Goal: Task Accomplishment & Management: Complete application form

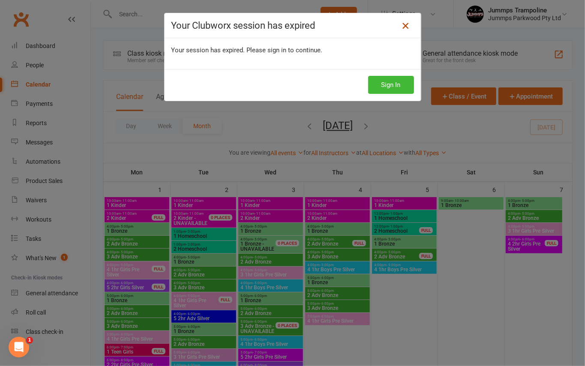
click at [400, 27] on icon at bounding box center [405, 26] width 10 height 10
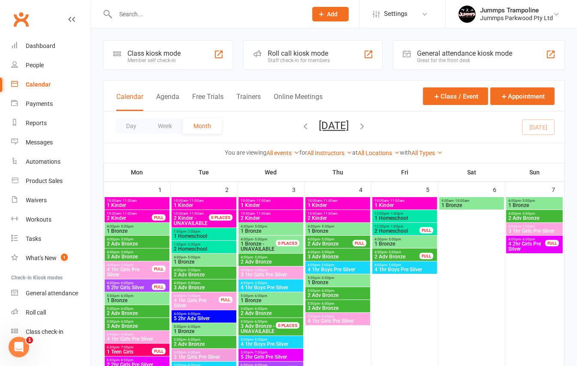
click at [367, 129] on icon "button" at bounding box center [362, 125] width 9 height 9
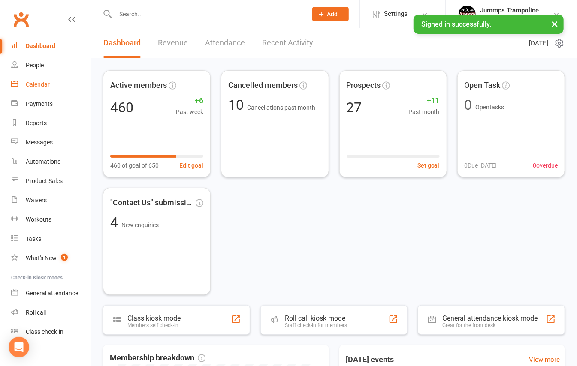
click at [43, 80] on link "Calendar" at bounding box center [50, 84] width 79 height 19
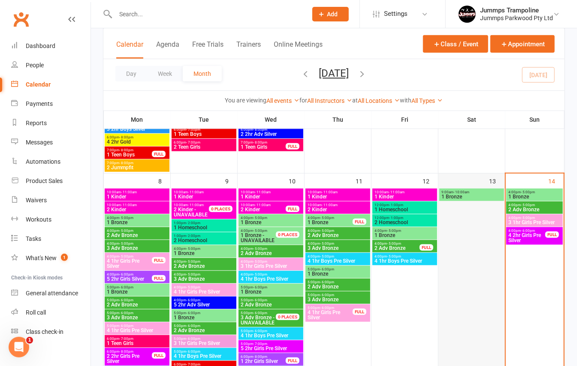
scroll to position [229, 0]
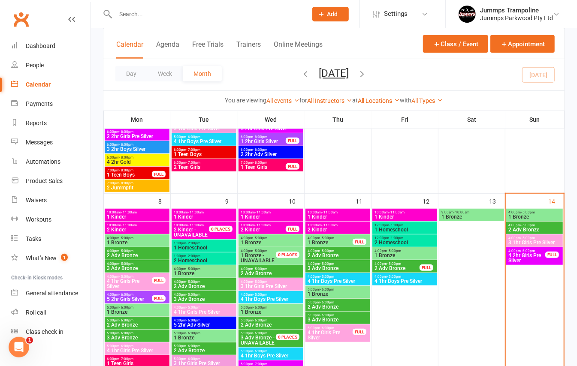
click at [525, 258] on span "4 2hr Girls Pre Silver" at bounding box center [527, 258] width 38 height 10
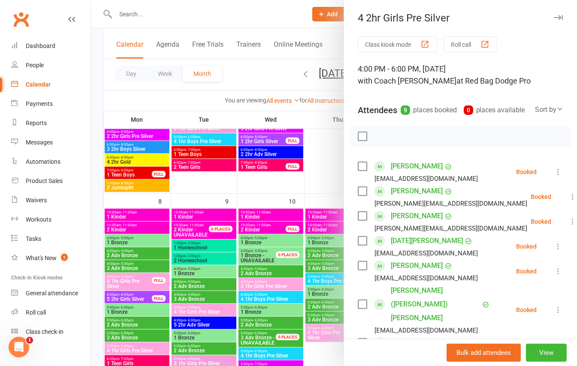
click at [554, 17] on icon "button" at bounding box center [558, 17] width 9 height 5
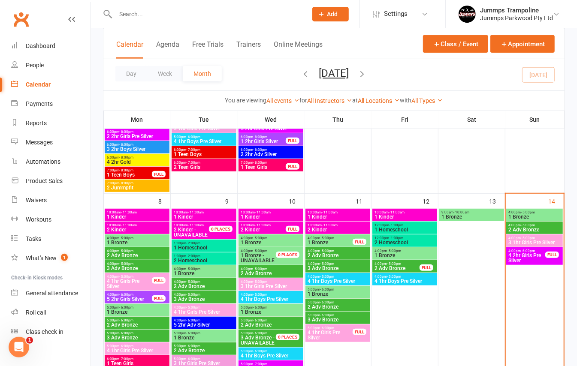
click at [530, 223] on span "- 5:00pm" at bounding box center [528, 225] width 14 height 4
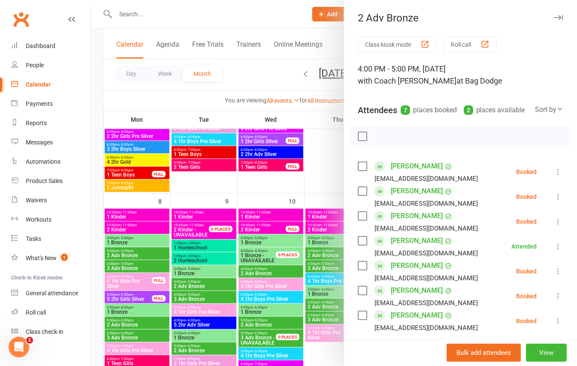
click at [229, 18] on div at bounding box center [334, 183] width 486 height 366
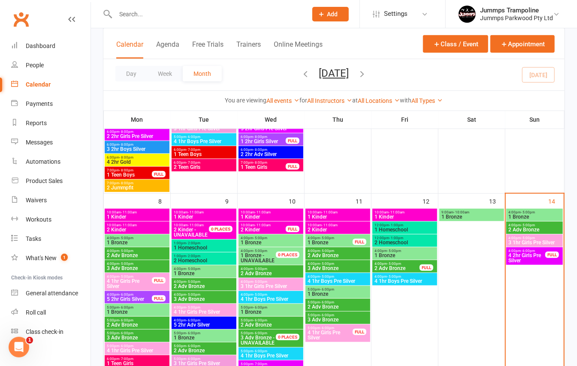
click at [327, 16] on button "Add" at bounding box center [330, 14] width 36 height 15
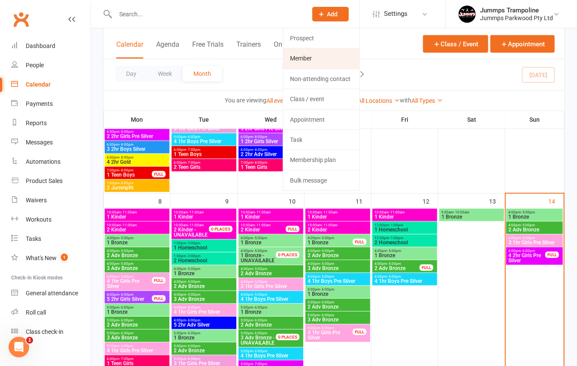
click at [307, 53] on link "Member" at bounding box center [321, 58] width 76 height 20
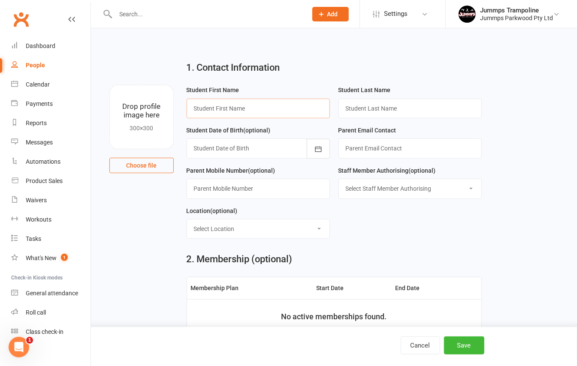
click at [280, 108] on input "text" at bounding box center [258, 109] width 143 height 20
type input "Jaxon"
type input "Howarth"
click at [263, 151] on div at bounding box center [258, 148] width 143 height 20
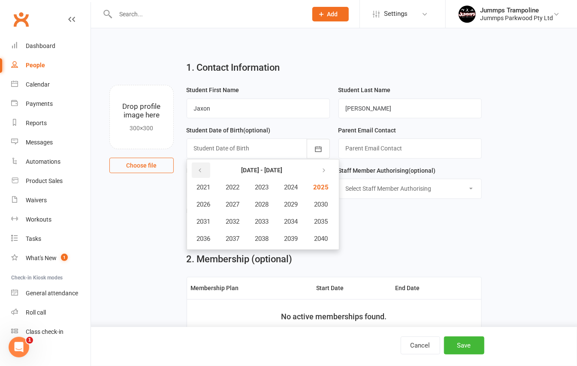
click at [192, 170] on button "button" at bounding box center [201, 170] width 18 height 15
click at [232, 237] on span "2017" at bounding box center [233, 239] width 14 height 8
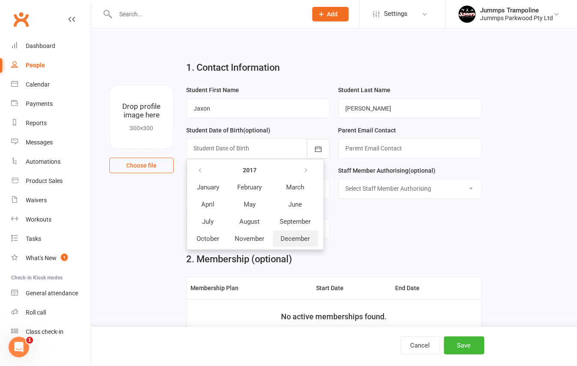
click at [287, 235] on span "December" at bounding box center [295, 239] width 29 height 8
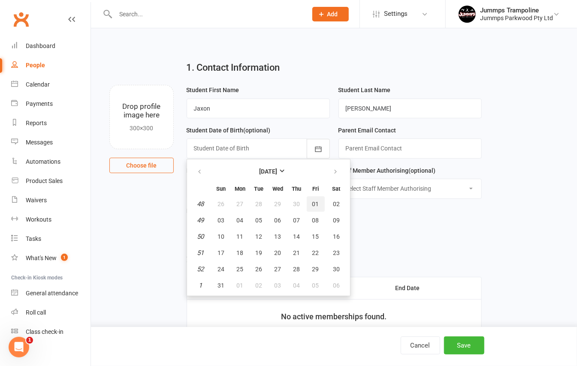
click at [311, 200] on button "01" at bounding box center [316, 203] width 18 height 15
type input "01 Dec 2017"
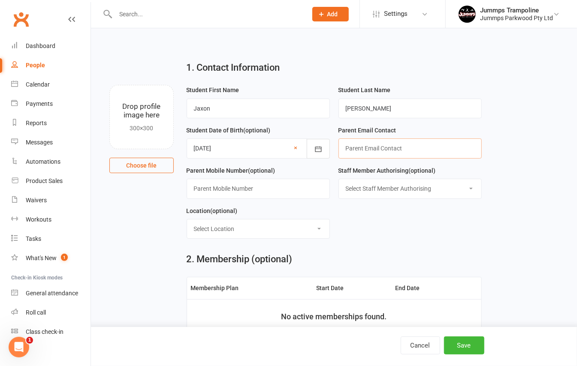
click at [379, 153] on input "text" at bounding box center [409, 148] width 143 height 20
type input "rhyshowarth077"
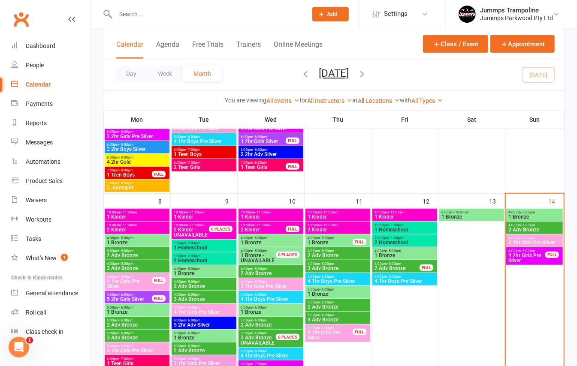
click at [527, 226] on span "- 5:00pm" at bounding box center [528, 225] width 14 height 4
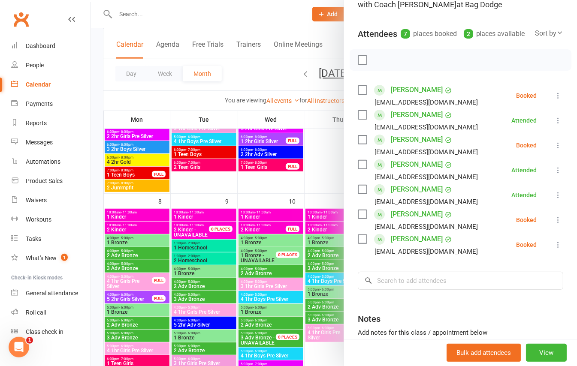
scroll to position [57, 0]
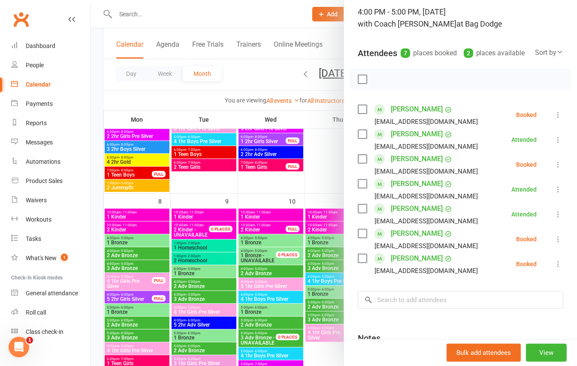
click at [240, 68] on div at bounding box center [334, 183] width 486 height 366
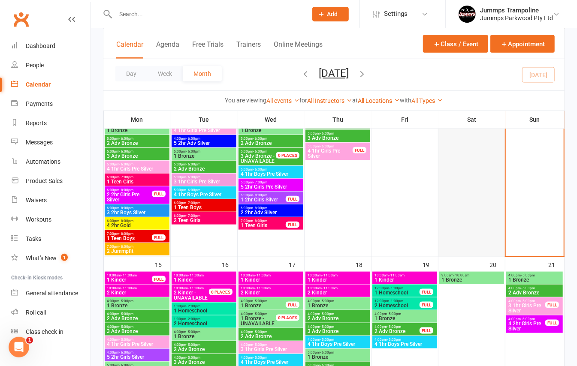
scroll to position [457, 0]
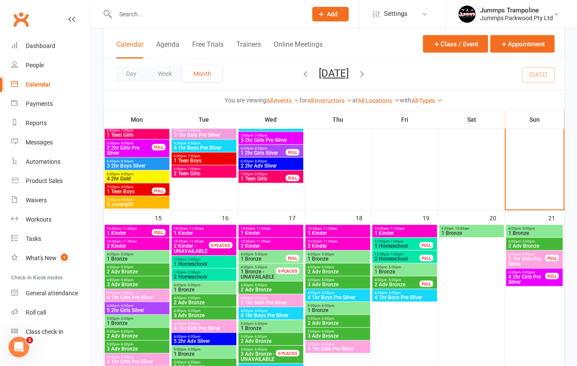
click at [522, 242] on span "- 5:00pm" at bounding box center [528, 242] width 14 height 4
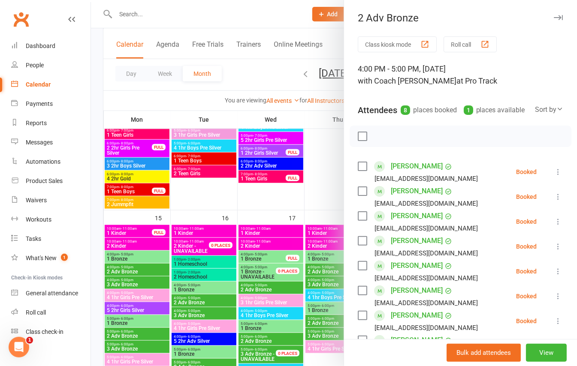
scroll to position [57, 0]
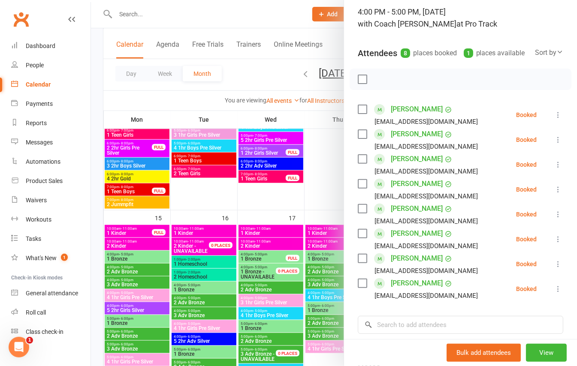
click at [254, 57] on div at bounding box center [334, 183] width 486 height 366
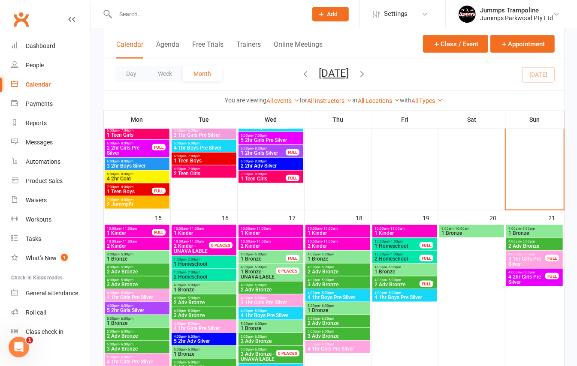
click at [524, 255] on span "- 5:00pm" at bounding box center [528, 255] width 14 height 4
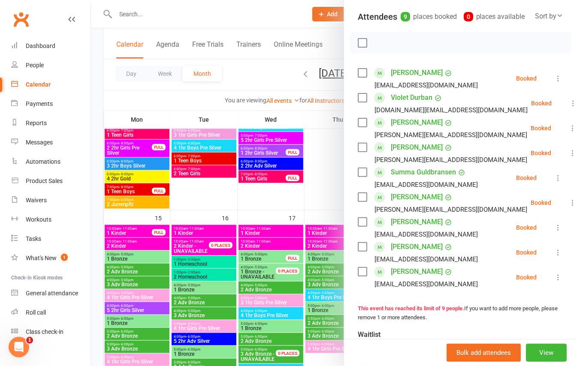
scroll to position [114, 0]
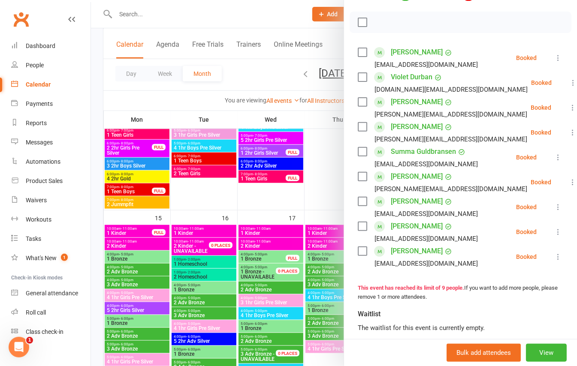
click at [262, 73] on div at bounding box center [334, 183] width 486 height 366
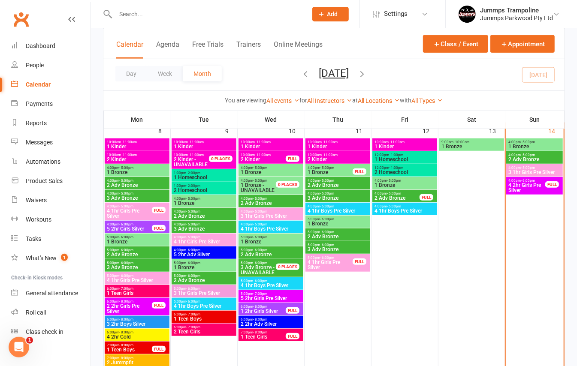
scroll to position [286, 0]
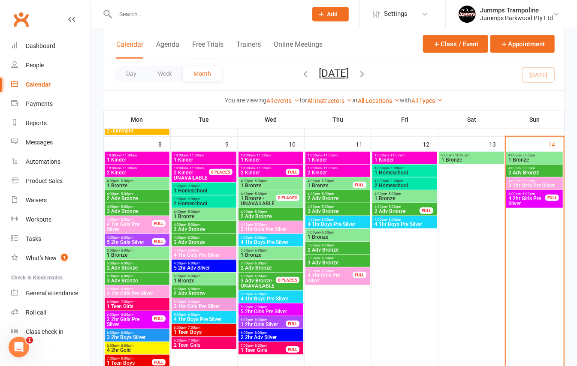
click at [539, 184] on span "3 1hr Girls Pre Silver" at bounding box center [534, 185] width 53 height 5
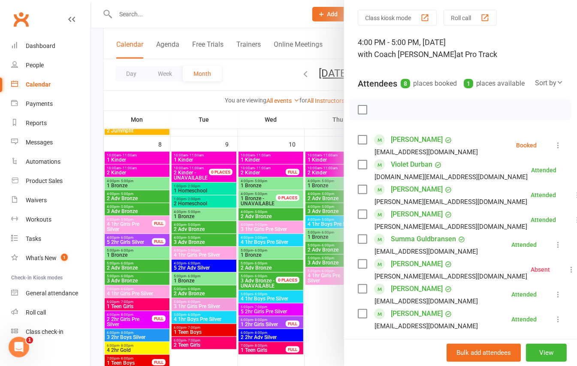
scroll to position [0, 0]
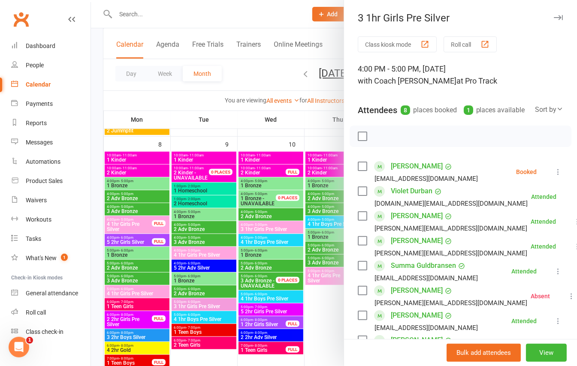
click at [251, 81] on div at bounding box center [334, 183] width 486 height 366
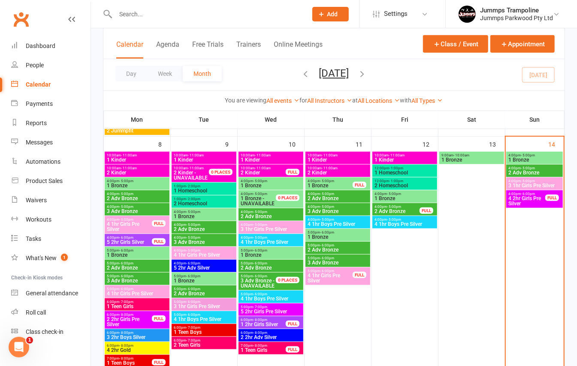
click at [537, 169] on span "4:00pm - 5:00pm" at bounding box center [534, 168] width 53 height 4
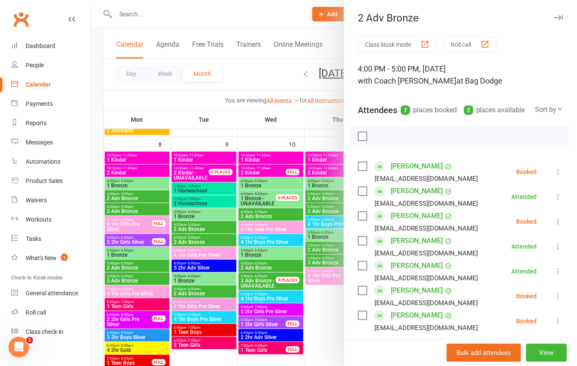
click at [307, 86] on div at bounding box center [334, 183] width 486 height 366
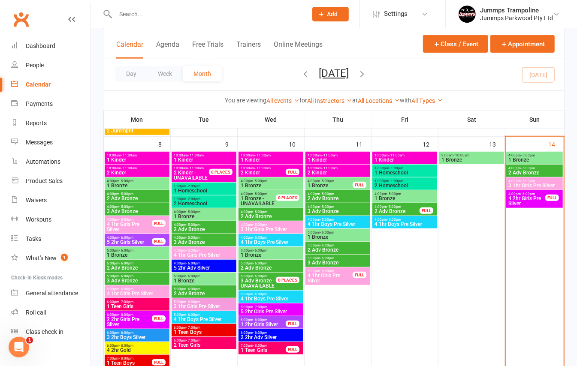
click at [539, 181] on span "4:00pm - 5:00pm" at bounding box center [534, 181] width 53 height 4
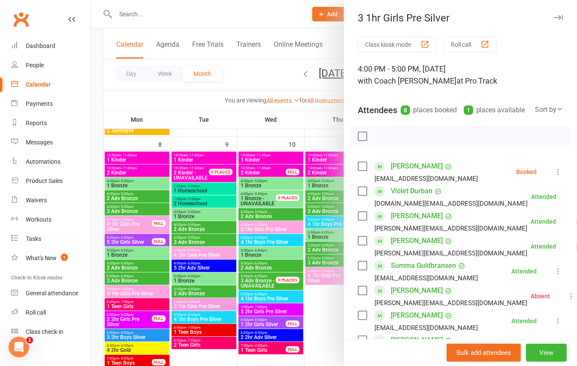
click at [270, 72] on div at bounding box center [334, 183] width 486 height 366
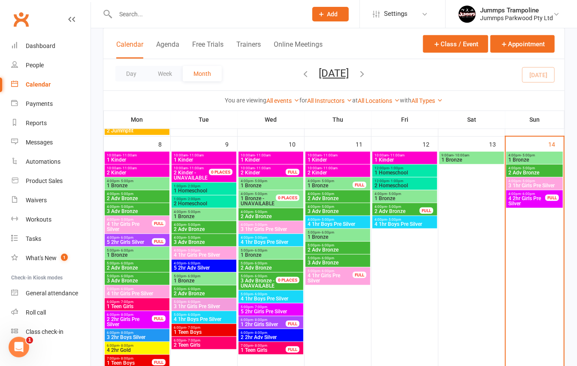
click at [521, 155] on span "- 5:00pm" at bounding box center [528, 155] width 14 height 4
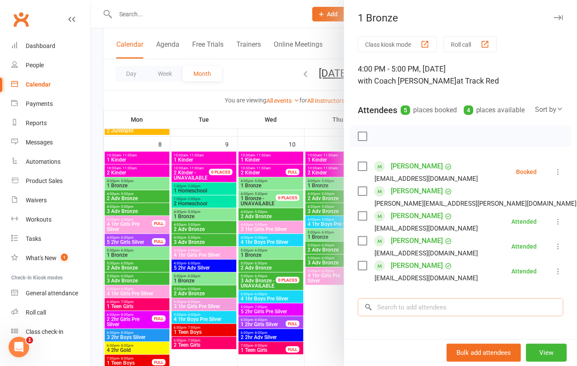
click at [418, 316] on input "search" at bounding box center [460, 307] width 205 height 18
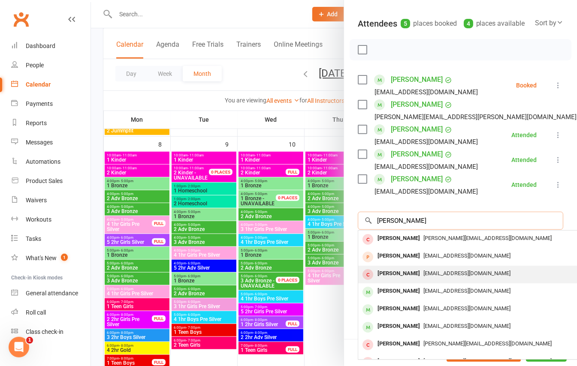
scroll to position [114, 0]
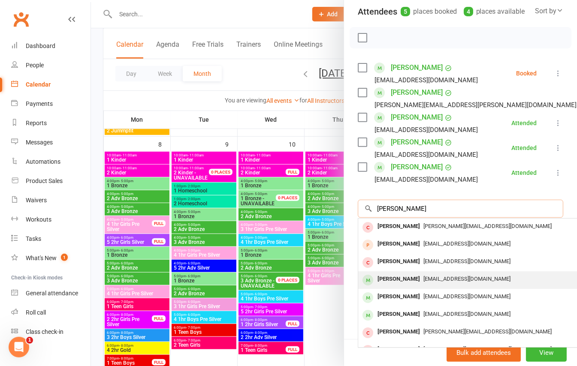
type input "[PERSON_NAME]"
click at [423, 277] on span "[EMAIL_ADDRESS][DOMAIN_NAME]" at bounding box center [466, 279] width 87 height 6
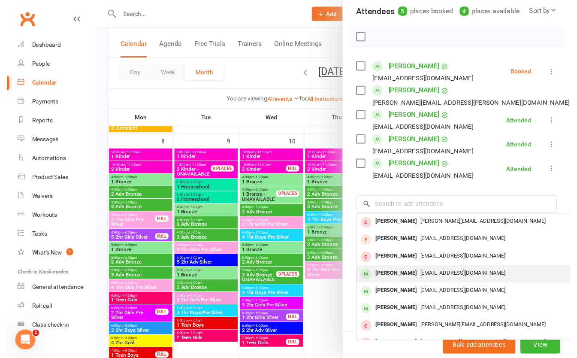
scroll to position [111, 0]
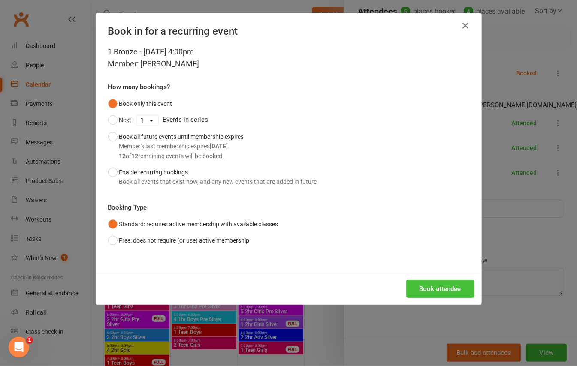
click at [436, 283] on button "Book attendee" at bounding box center [440, 289] width 68 height 18
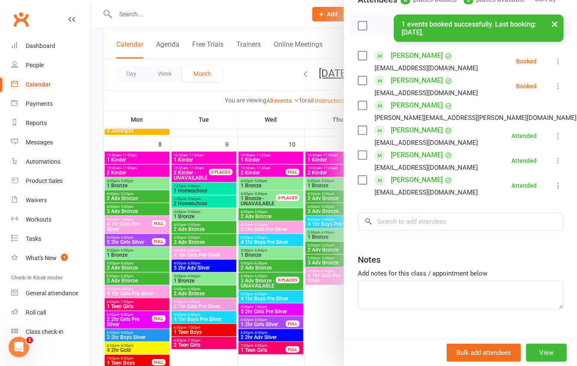
scroll to position [114, 0]
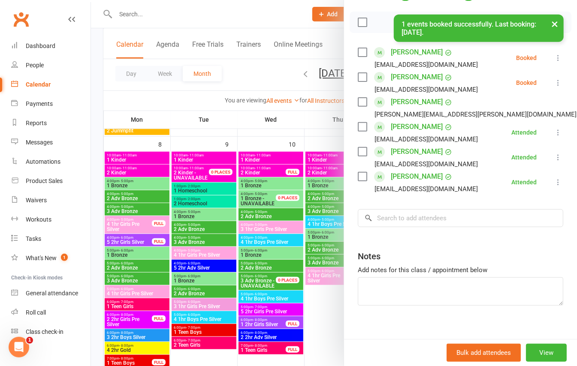
click at [254, 71] on div at bounding box center [334, 183] width 486 height 366
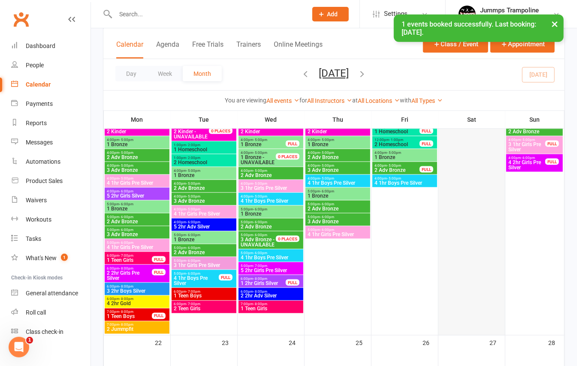
scroll to position [457, 0]
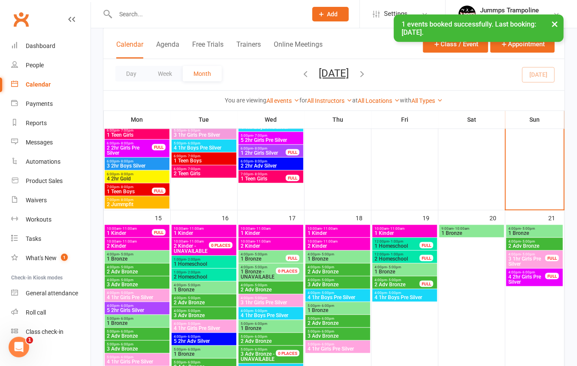
click at [520, 231] on span "1 Bronze" at bounding box center [534, 233] width 53 height 5
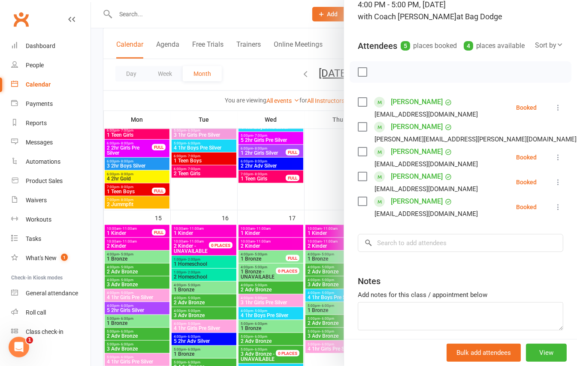
scroll to position [111, 0]
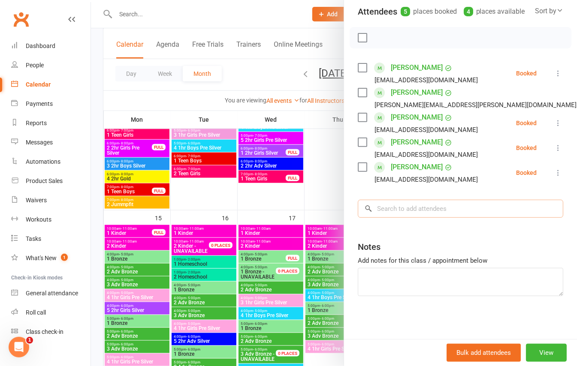
click at [419, 211] on input "search" at bounding box center [460, 209] width 205 height 18
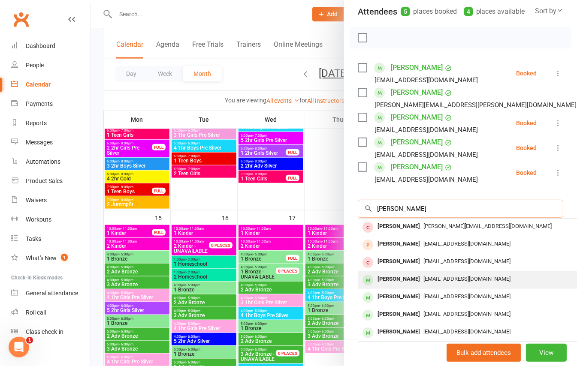
type input "[PERSON_NAME]"
click at [412, 273] on div "[EMAIL_ADDRESS][DOMAIN_NAME]" at bounding box center [486, 279] width 250 height 12
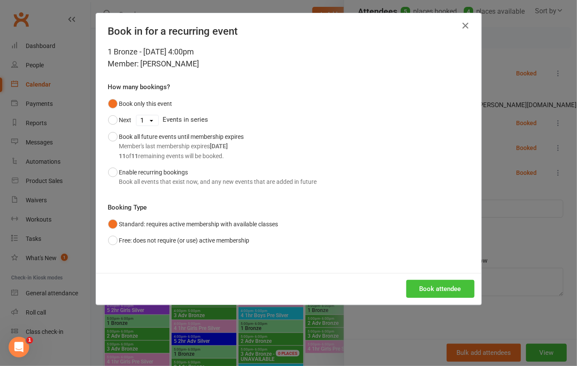
click at [443, 289] on button "Book attendee" at bounding box center [440, 289] width 68 height 18
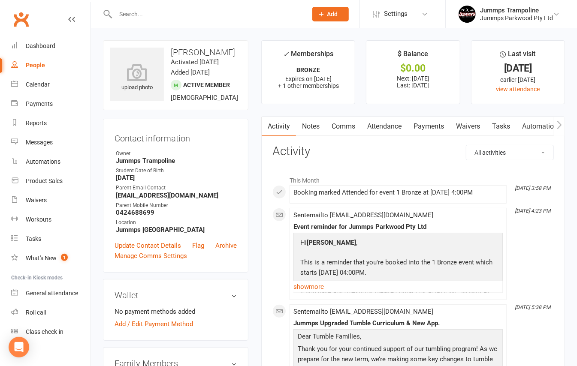
click at [390, 130] on link "Attendance" at bounding box center [384, 127] width 46 height 20
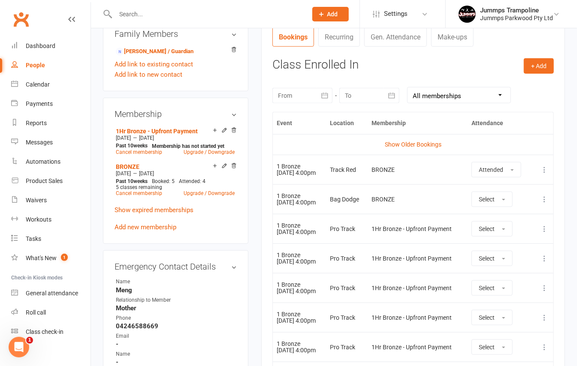
scroll to position [343, 0]
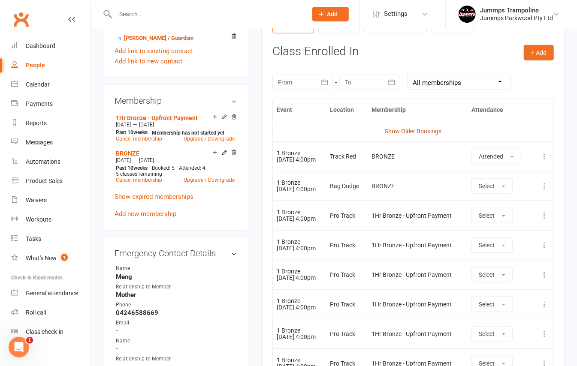
click at [418, 129] on link "Show Older Bookings" at bounding box center [413, 131] width 57 height 7
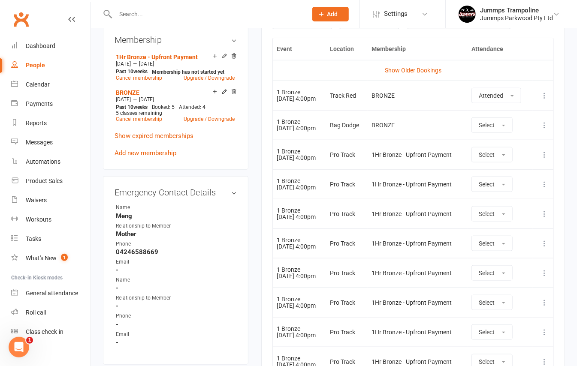
scroll to position [378, 0]
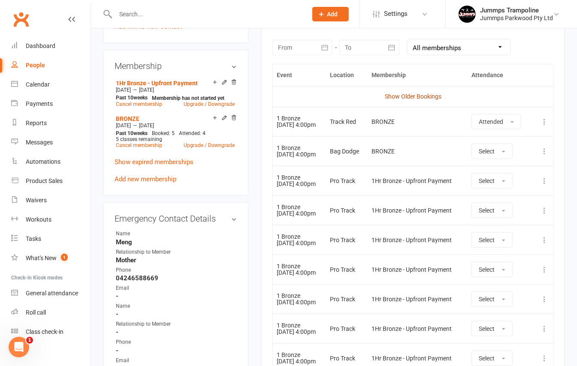
click at [430, 98] on link "Show Older Bookings" at bounding box center [413, 96] width 57 height 7
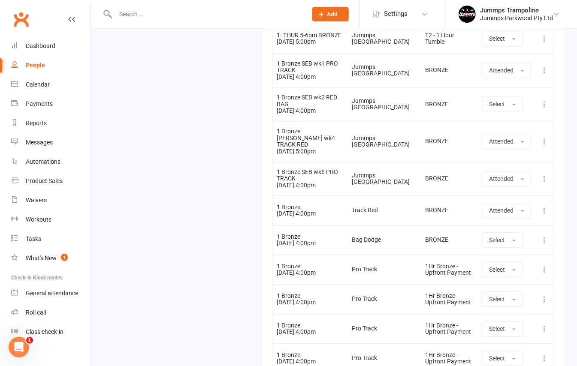
scroll to position [1049, 0]
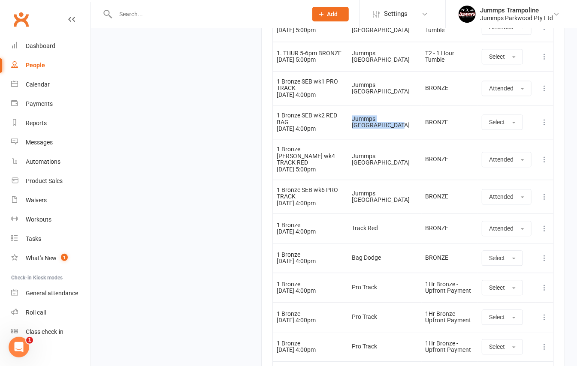
drag, startPoint x: 361, startPoint y: 174, endPoint x: 346, endPoint y: 168, distance: 15.2
click at [352, 129] on div "Jummps [GEOGRAPHIC_DATA]" at bounding box center [385, 122] width 66 height 13
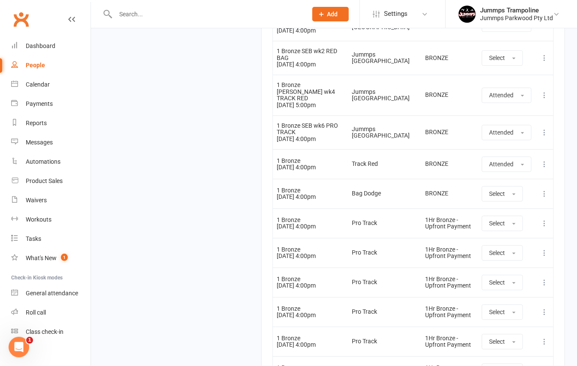
scroll to position [1106, 0]
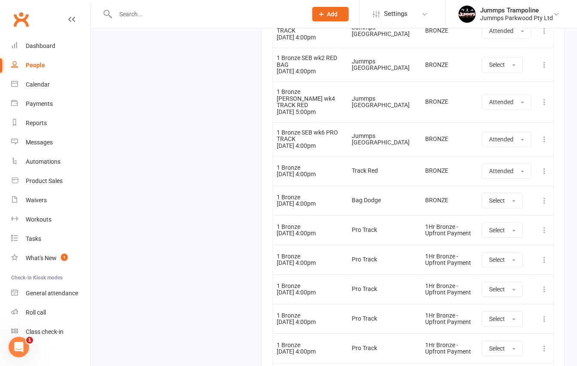
drag, startPoint x: 229, startPoint y: 184, endPoint x: 205, endPoint y: 218, distance: 42.0
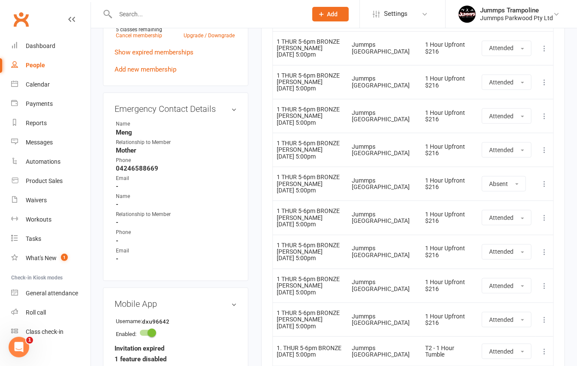
scroll to position [515, 0]
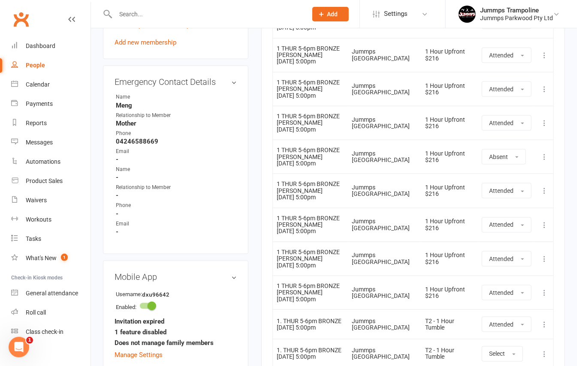
click at [253, 218] on div "upload photo Dylan Xu Activated 14 April, 2024 Added 14 April, 2024 Active memb…" at bounding box center [175, 40] width 158 height 1029
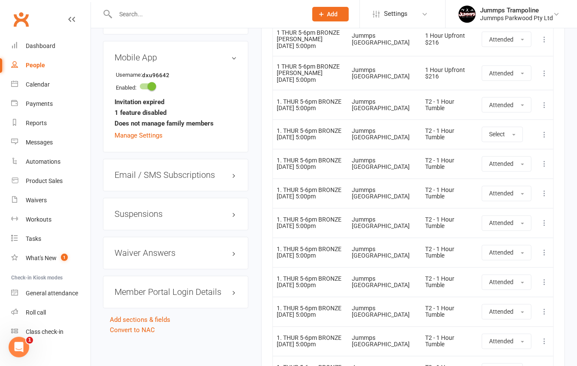
scroll to position [743, 0]
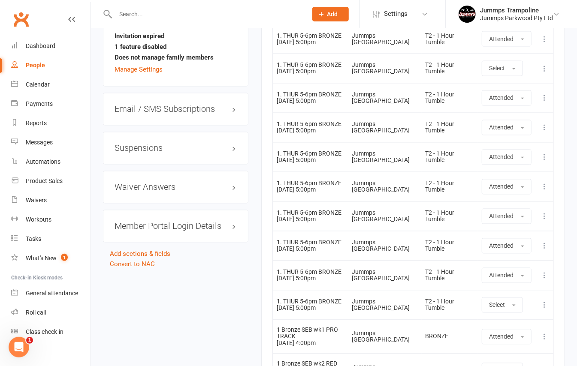
click at [267, 149] on div "Activity Notes Comms Attendance Payments Waivers Tasks Automations Workouts Mob…" at bounding box center [413, 101] width 304 height 1570
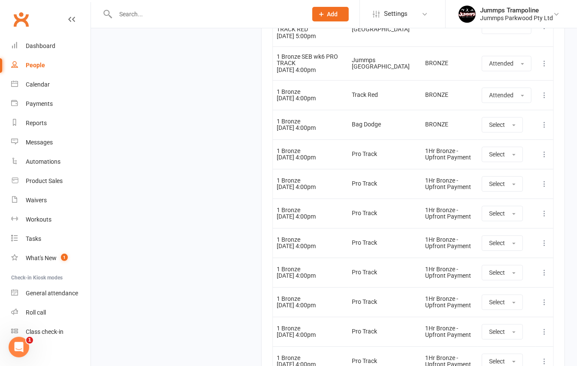
scroll to position [1201, 0]
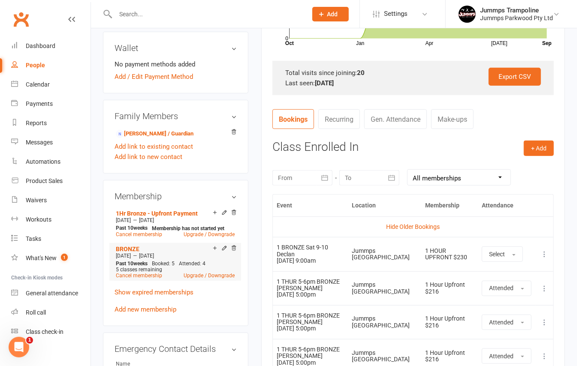
scroll to position [229, 0]
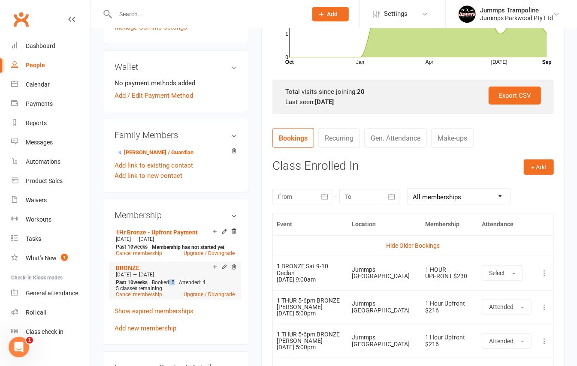
drag, startPoint x: 177, startPoint y: 283, endPoint x: 170, endPoint y: 283, distance: 6.9
click at [170, 283] on div "Past 10 weeks Booked: 5 Attended: 4 5 classes remaining Cancel membership Upgra…" at bounding box center [175, 289] width 123 height 18
drag, startPoint x: 208, startPoint y: 285, endPoint x: 179, endPoint y: 284, distance: 28.3
click at [194, 284] on div "Past 10 weeks Booked: 5 Attended: 4 5 classes remaining Cancel membership Upgra…" at bounding box center [175, 289] width 123 height 18
click at [191, 285] on span "Attended: 4" at bounding box center [192, 283] width 27 height 6
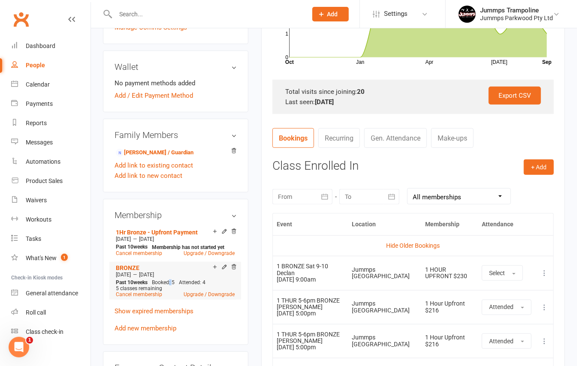
click at [170, 285] on span "Booked: 5" at bounding box center [163, 283] width 23 height 6
click at [173, 285] on span "Booked: 5" at bounding box center [163, 283] width 23 height 6
click at [175, 286] on span "Booked: 5" at bounding box center [163, 283] width 23 height 6
